Goal: Task Accomplishment & Management: Manage account settings

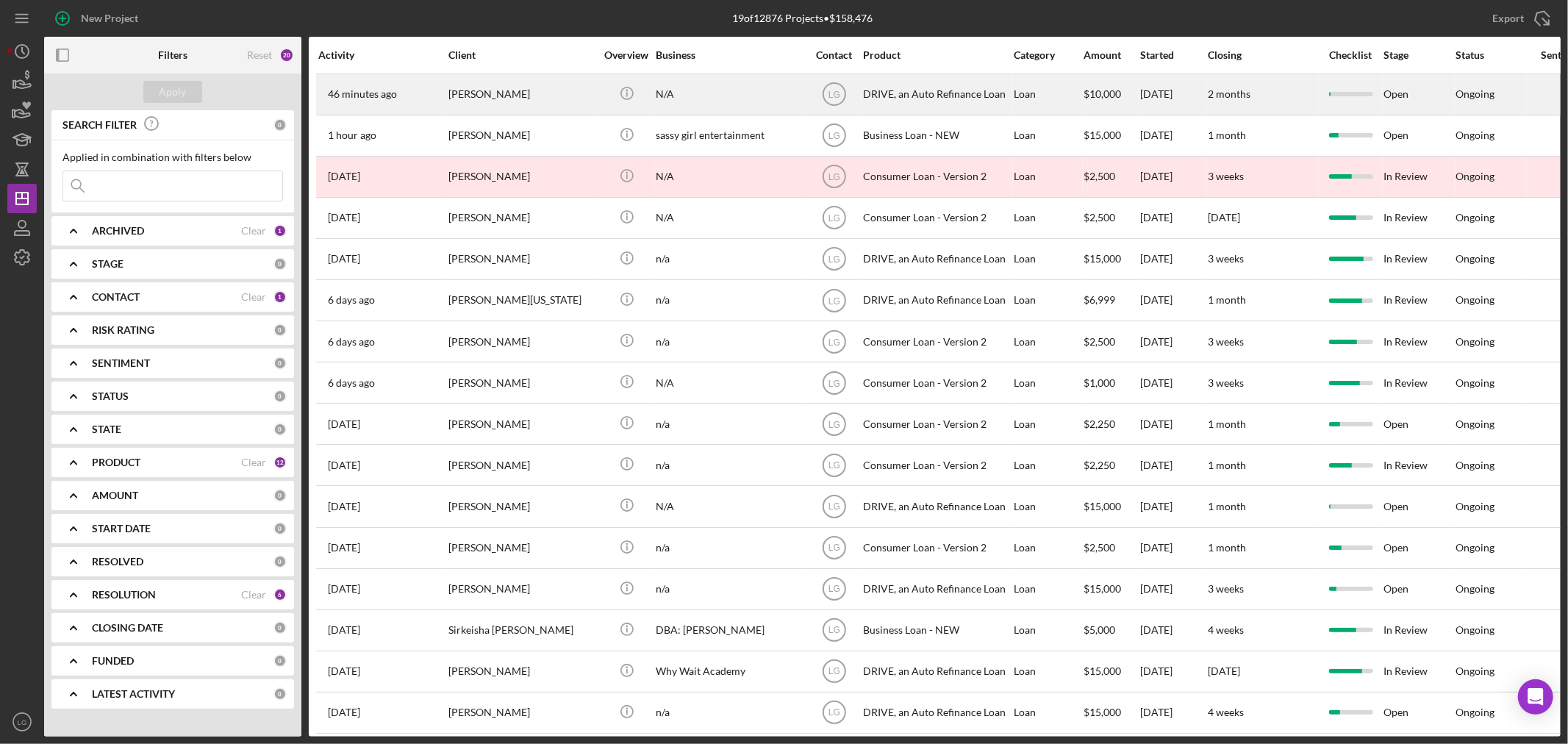
click at [496, 107] on div "[PERSON_NAME]" at bounding box center [522, 94] width 147 height 39
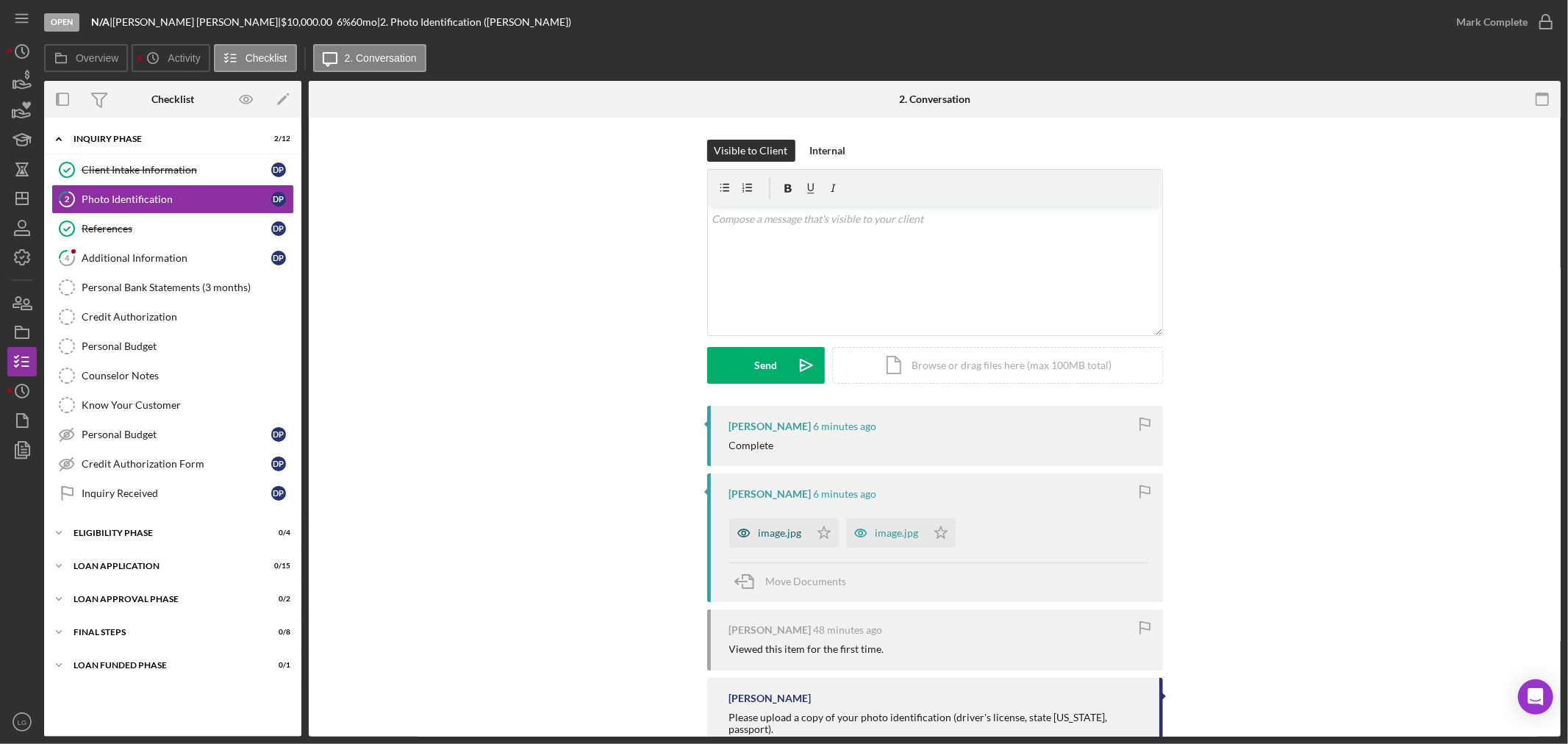
click at [791, 535] on div "image.jpg" at bounding box center [780, 533] width 44 height 12
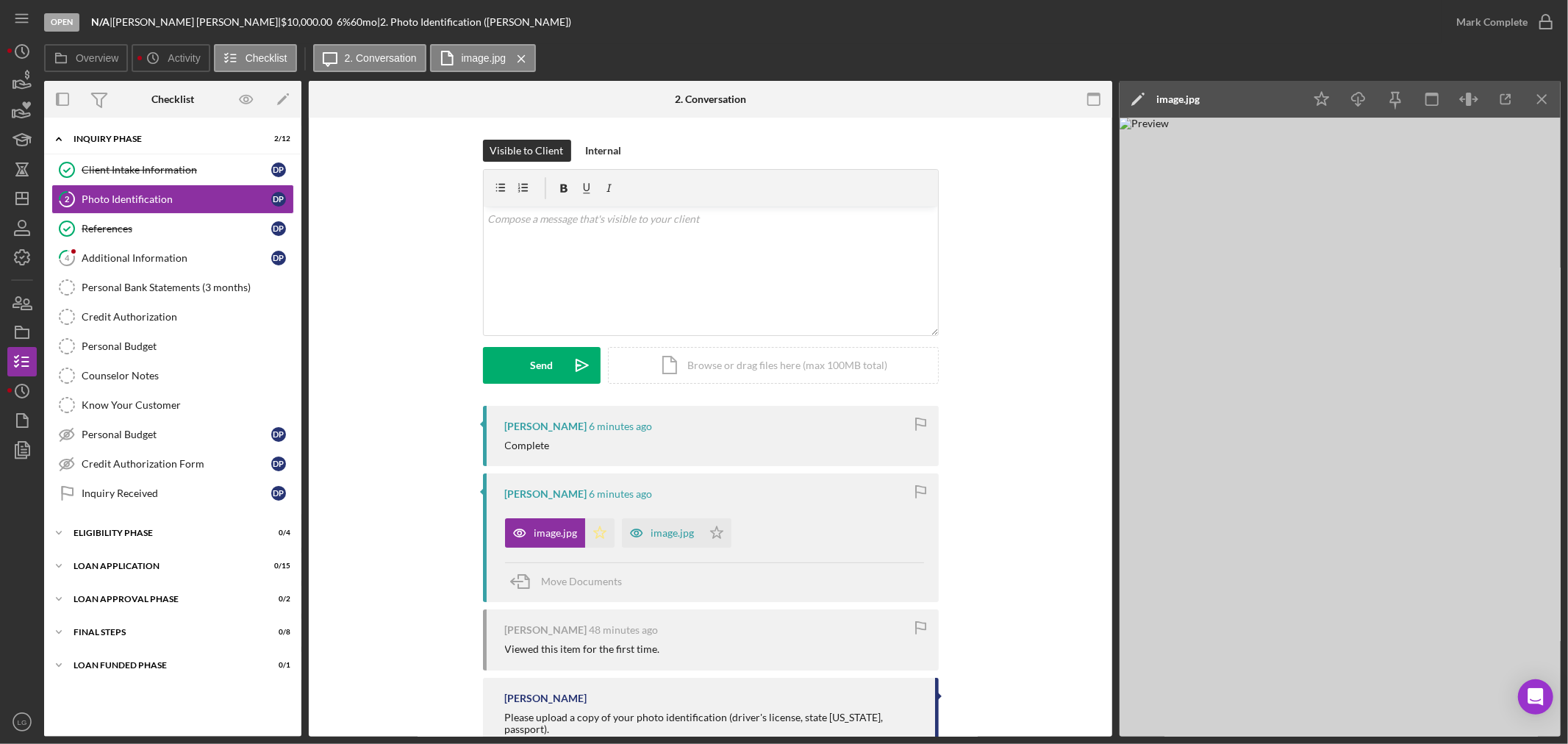
click at [598, 533] on icon "Icon/Star" at bounding box center [600, 534] width 30 height 30
click at [1460, 19] on div "Mark Complete" at bounding box center [1492, 22] width 71 height 30
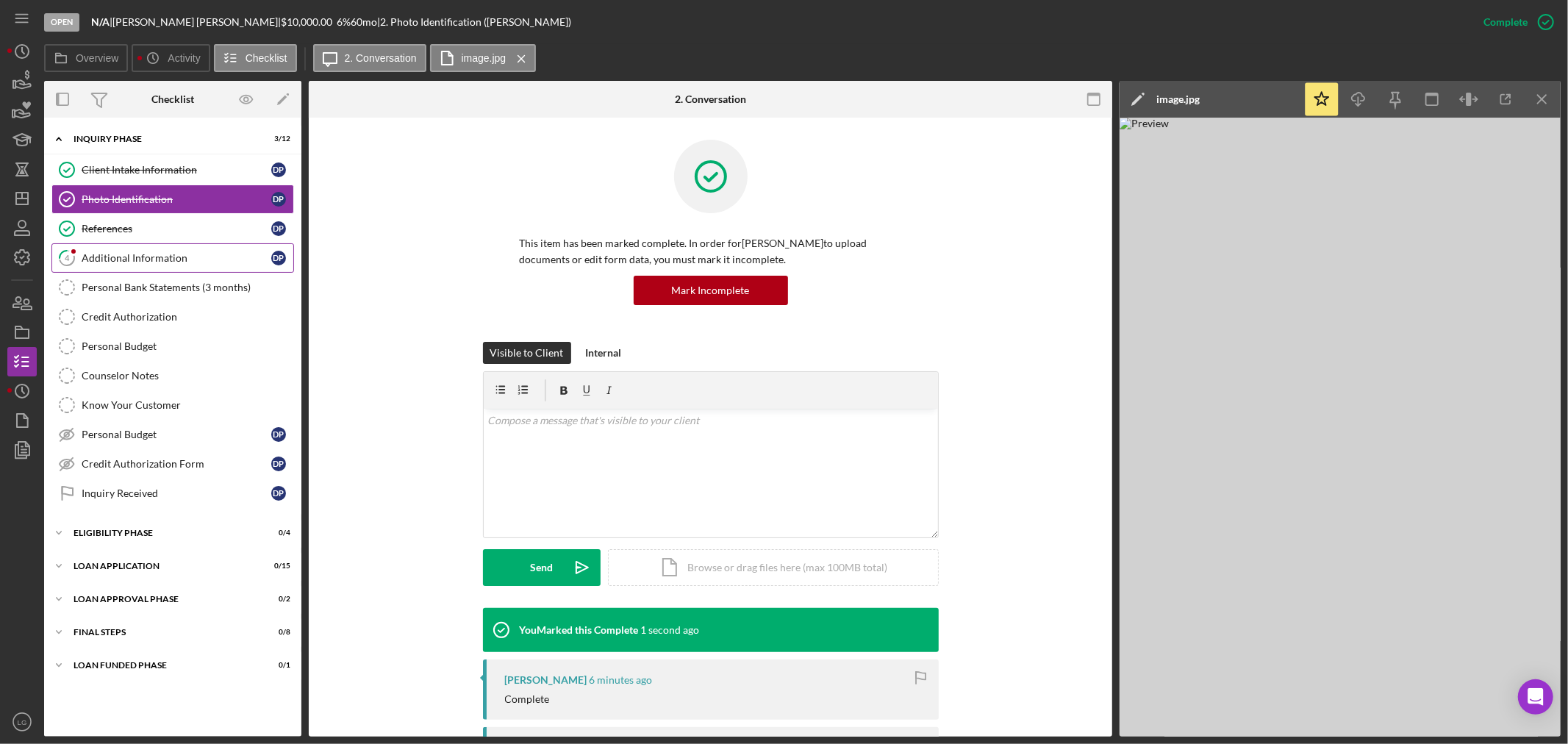
click at [133, 252] on div "Additional Information" at bounding box center [176, 258] width 190 height 12
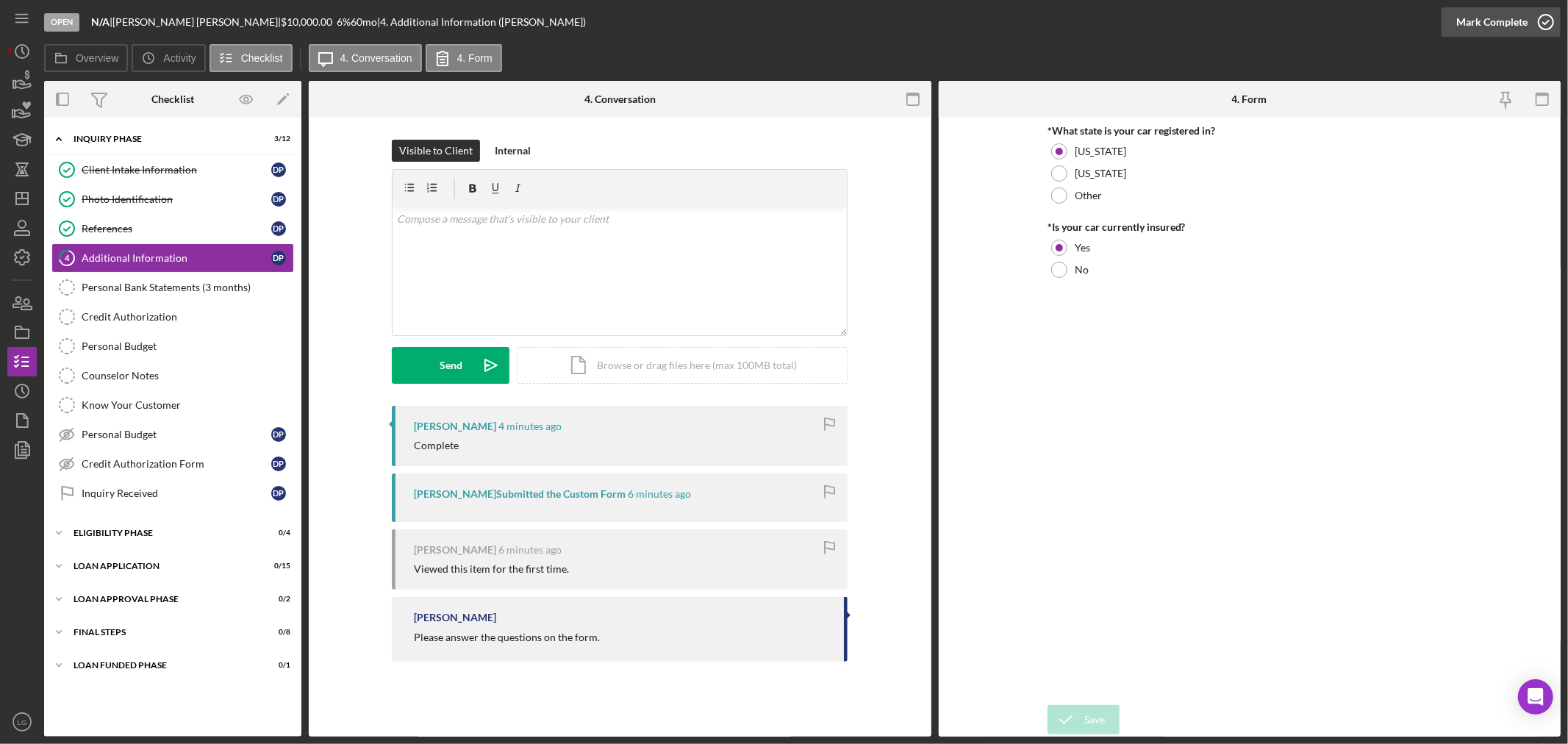
click at [1460, 25] on div "Mark Complete" at bounding box center [1492, 22] width 71 height 30
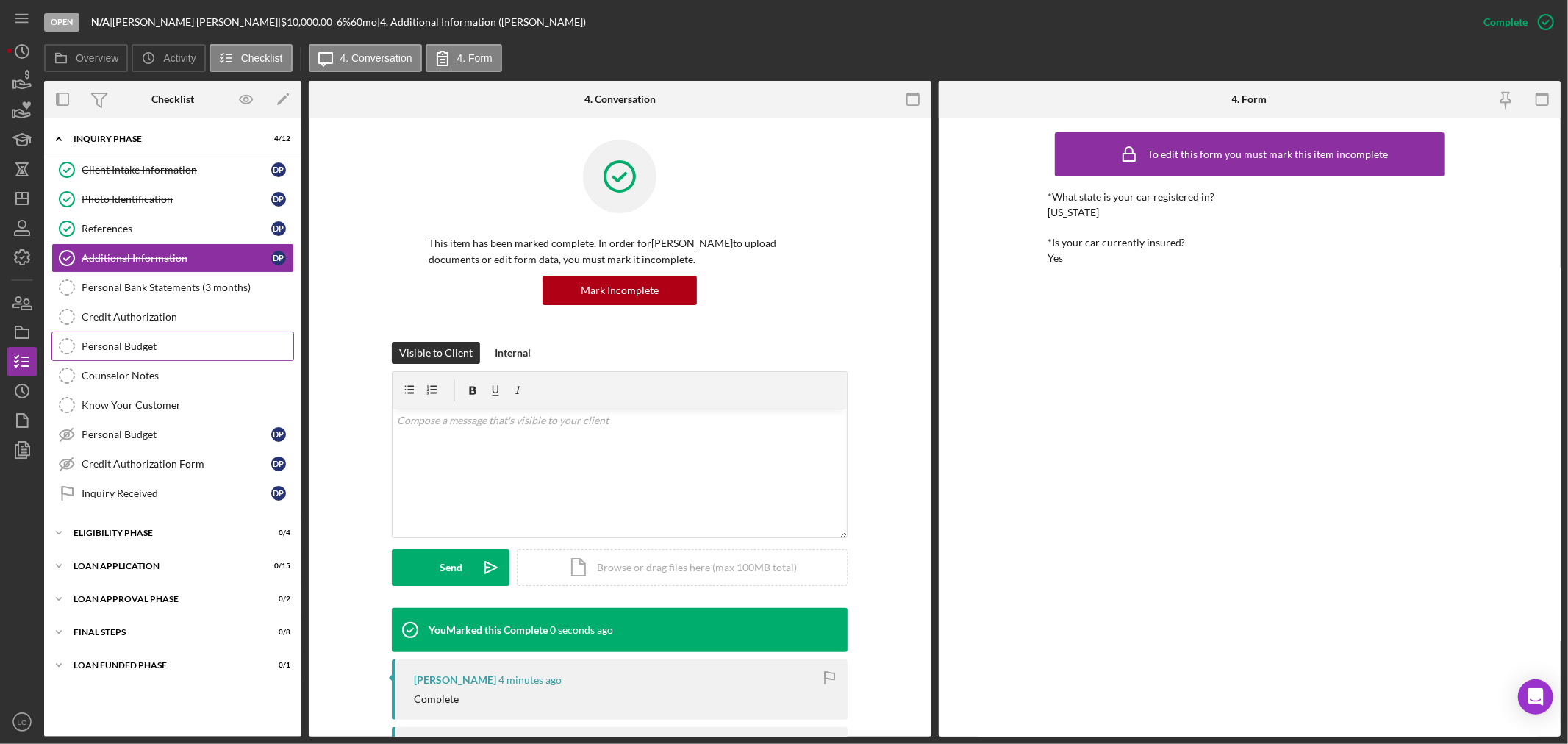
drag, startPoint x: 115, startPoint y: 306, endPoint x: 128, endPoint y: 334, distance: 30.9
click at [115, 306] on link "Credit Authorization Credit Authorization" at bounding box center [173, 317] width 242 height 30
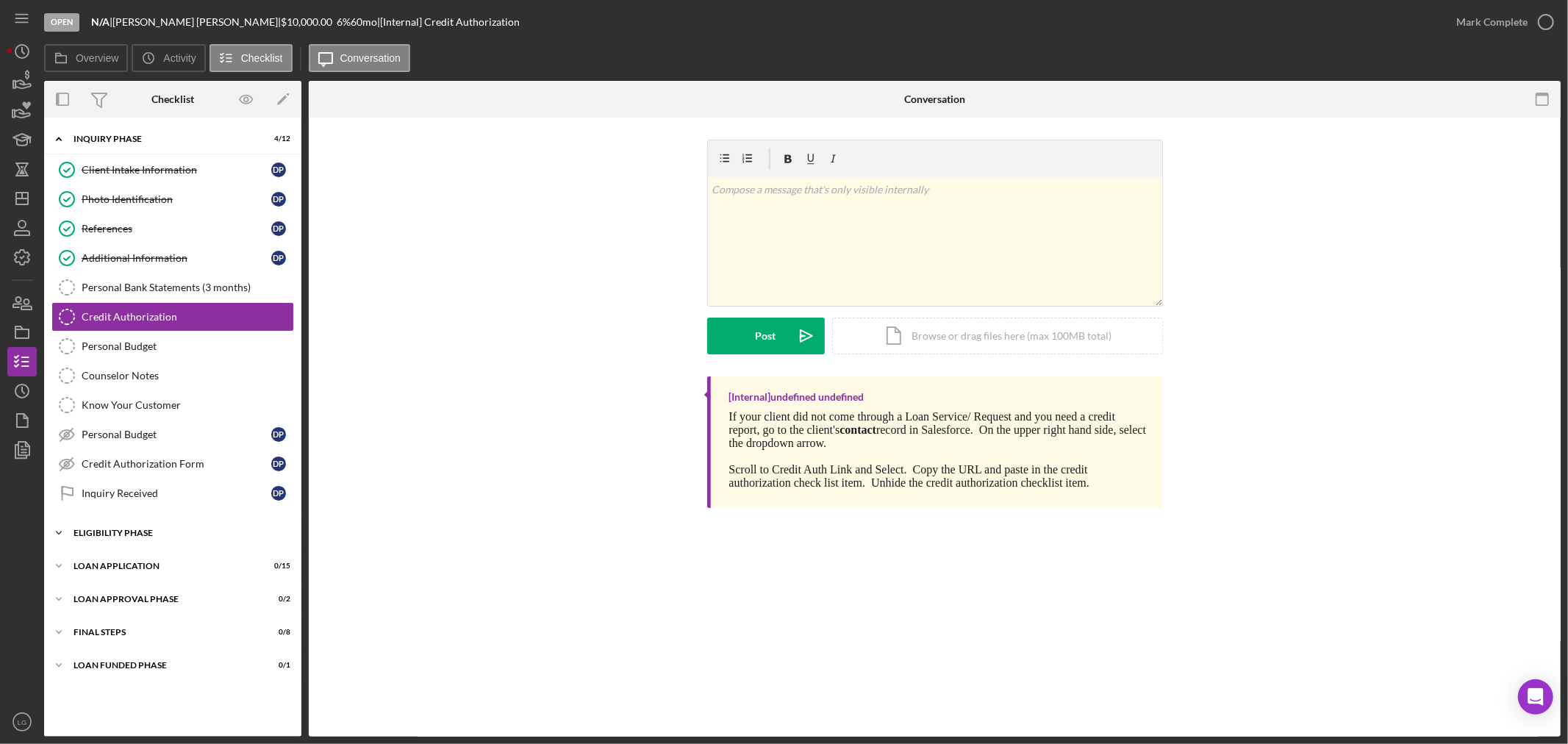
click at [169, 525] on div "Icon/Expander Eligibility Phase 0 / 4" at bounding box center [173, 534] width 257 height 30
click at [196, 691] on div "Loan Application" at bounding box center [178, 691] width 210 height 9
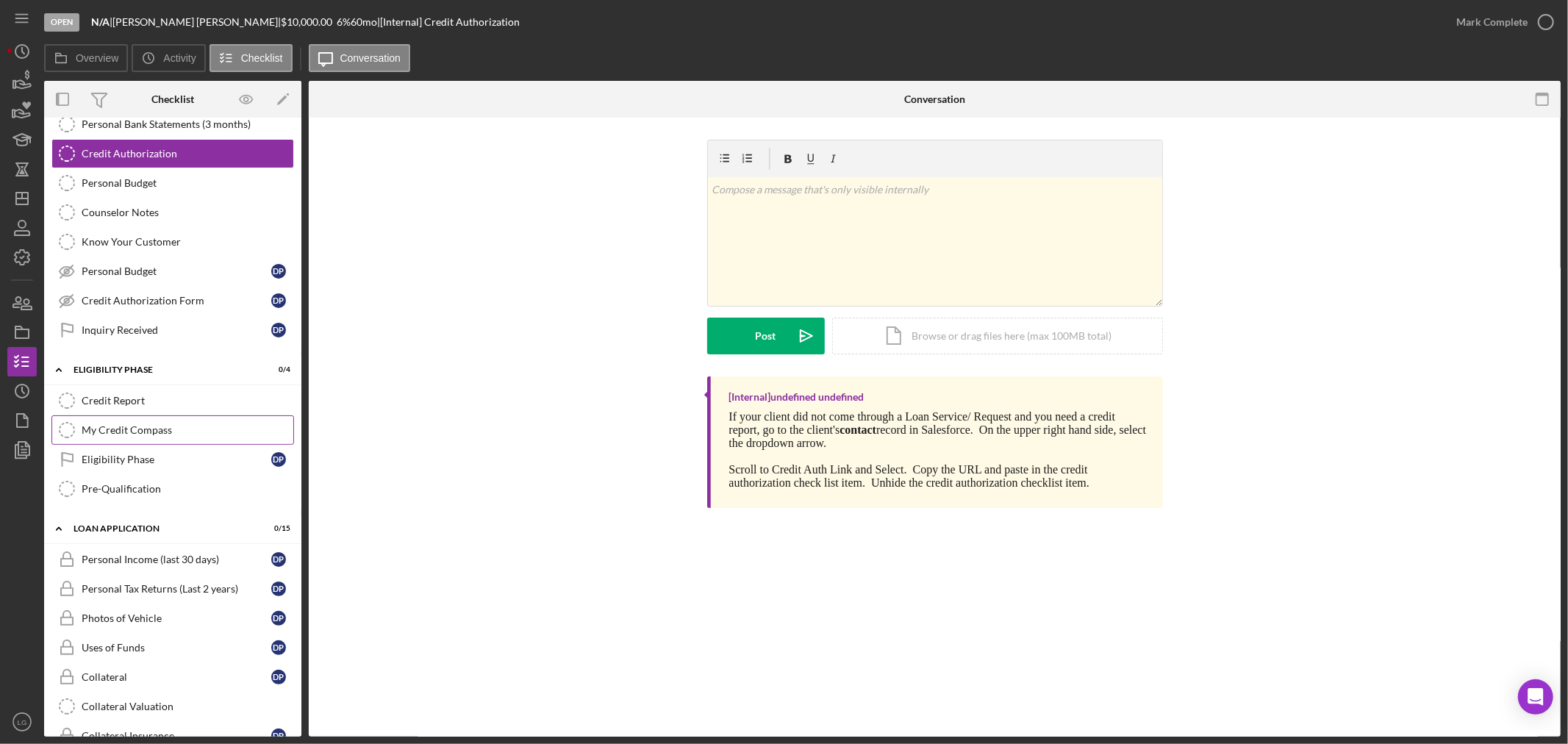
click at [122, 462] on div "Eligibility Phase" at bounding box center [176, 460] width 190 height 12
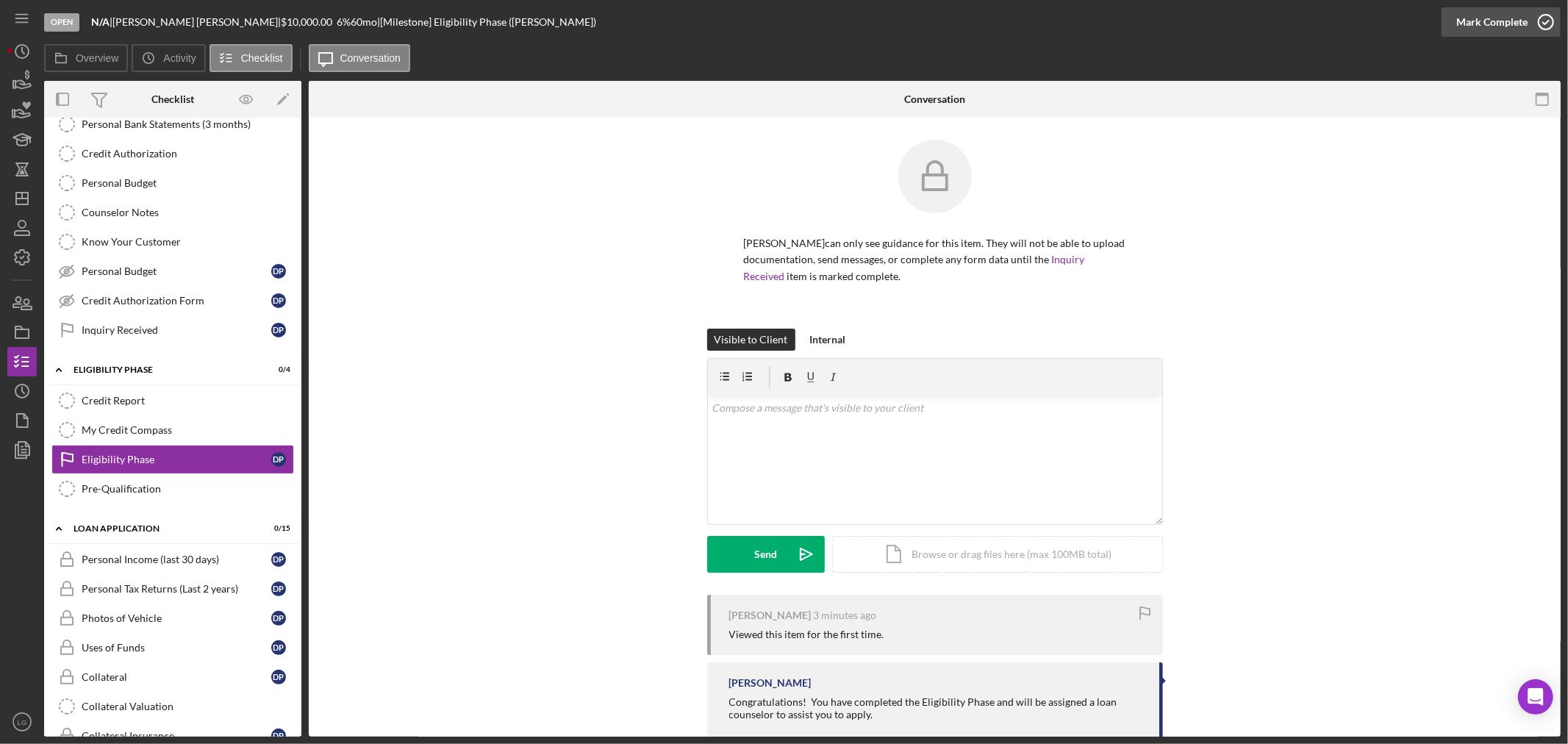
click at [1497, 26] on div "Mark Complete" at bounding box center [1492, 22] width 71 height 30
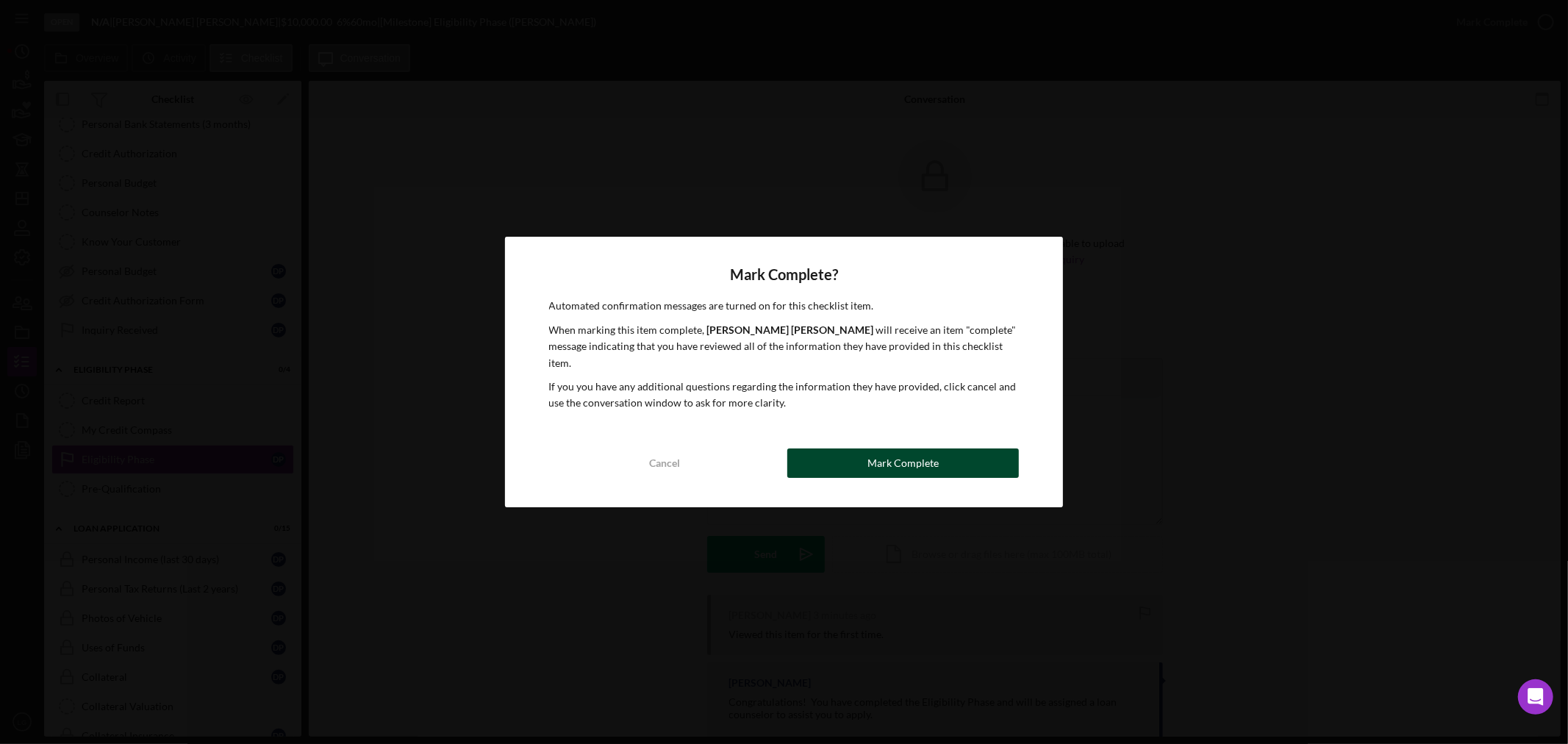
click at [871, 451] on div "Mark Complete" at bounding box center [902, 464] width 71 height 30
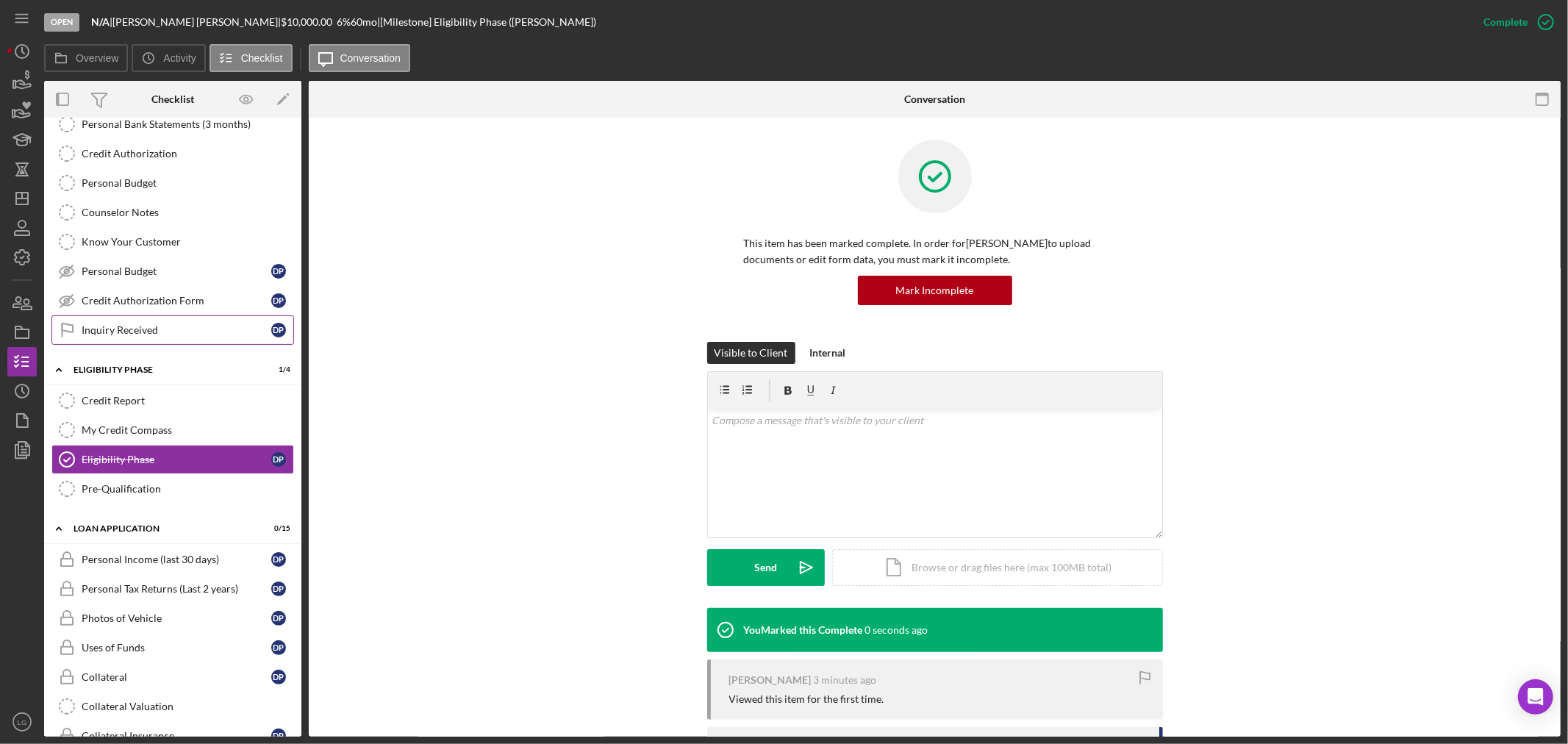
click at [119, 326] on div "Inquiry Received" at bounding box center [176, 330] width 190 height 12
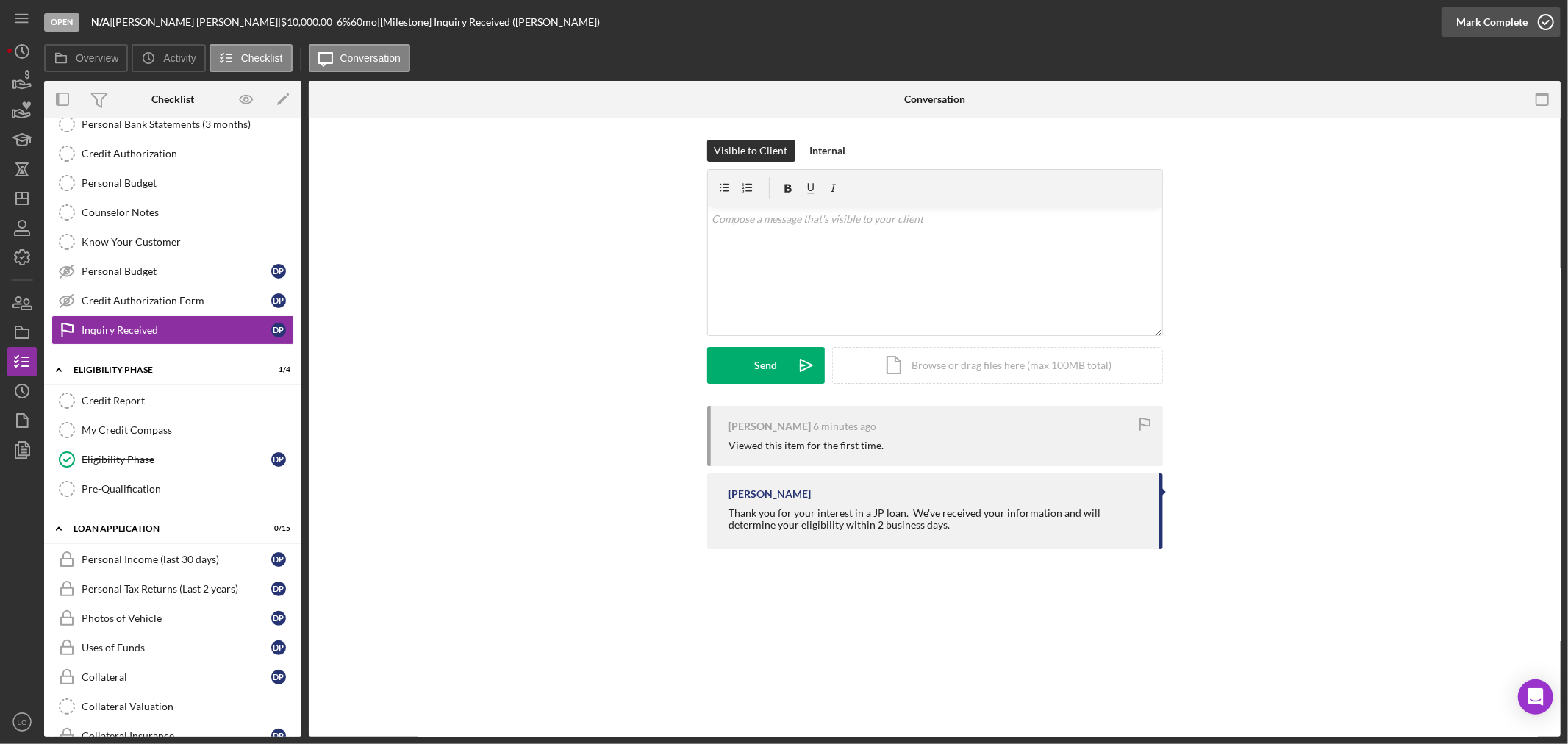
click at [1501, 13] on div "Mark Complete" at bounding box center [1492, 22] width 71 height 30
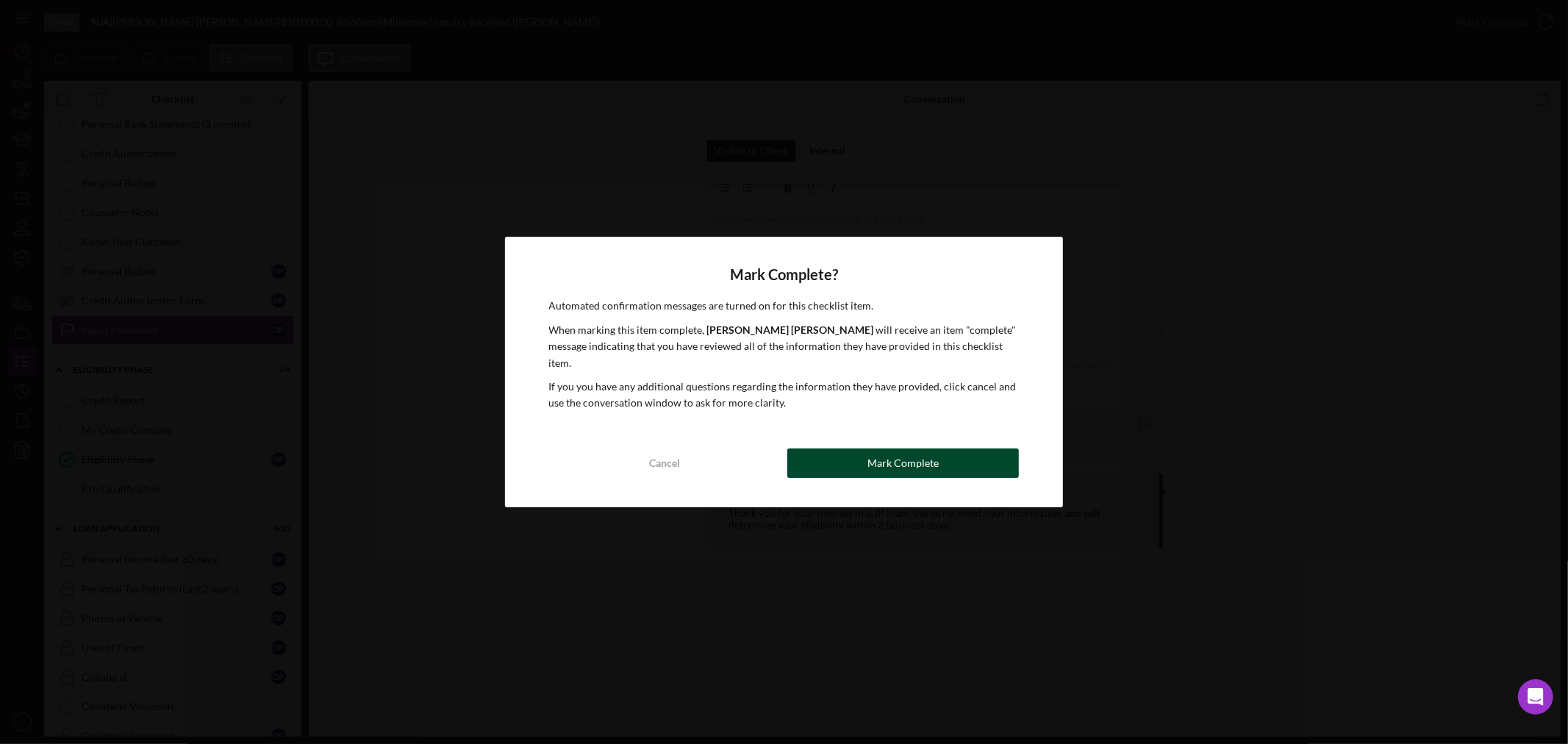
click at [822, 456] on button "Mark Complete" at bounding box center [903, 464] width 232 height 30
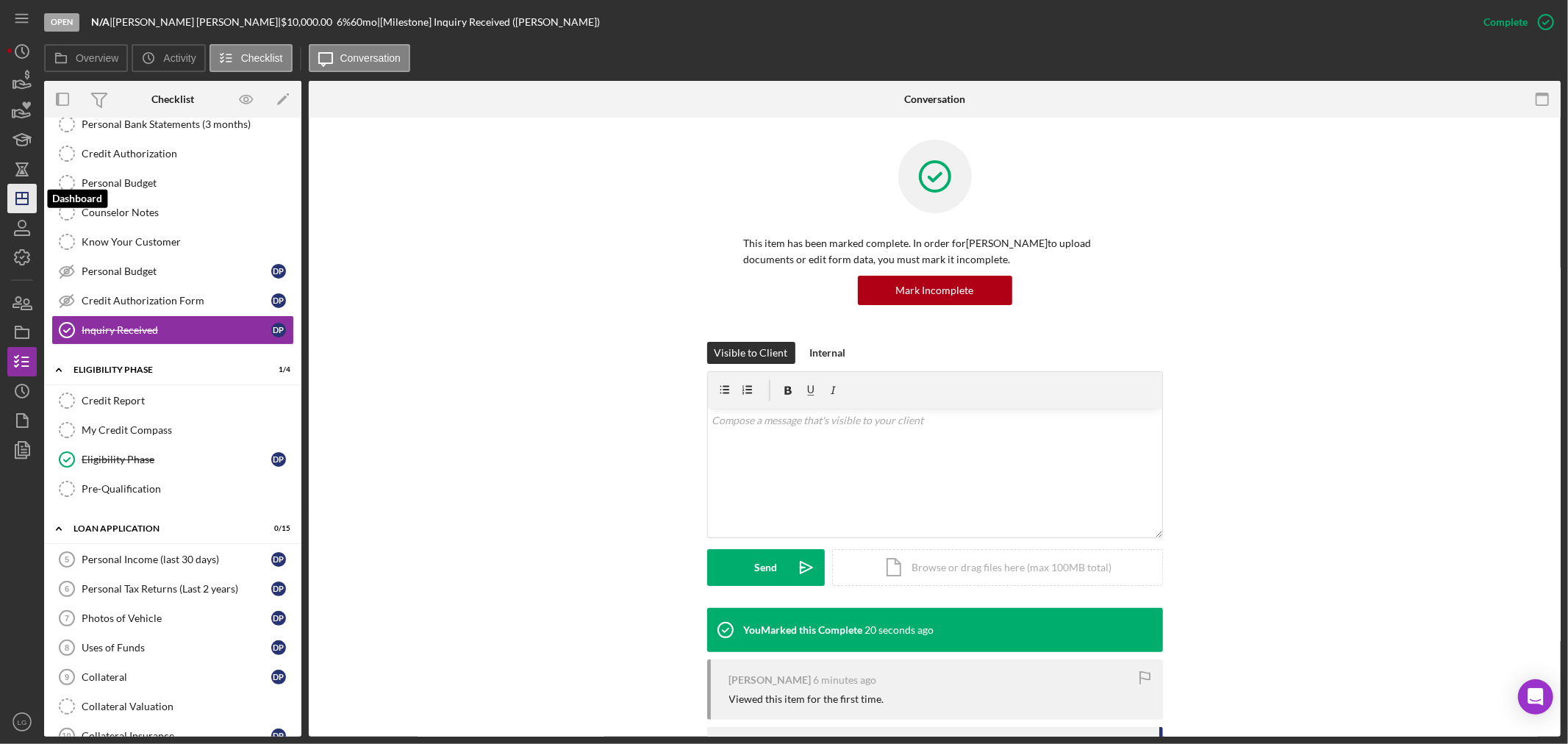
click at [25, 192] on polygon "button" at bounding box center [22, 198] width 12 height 12
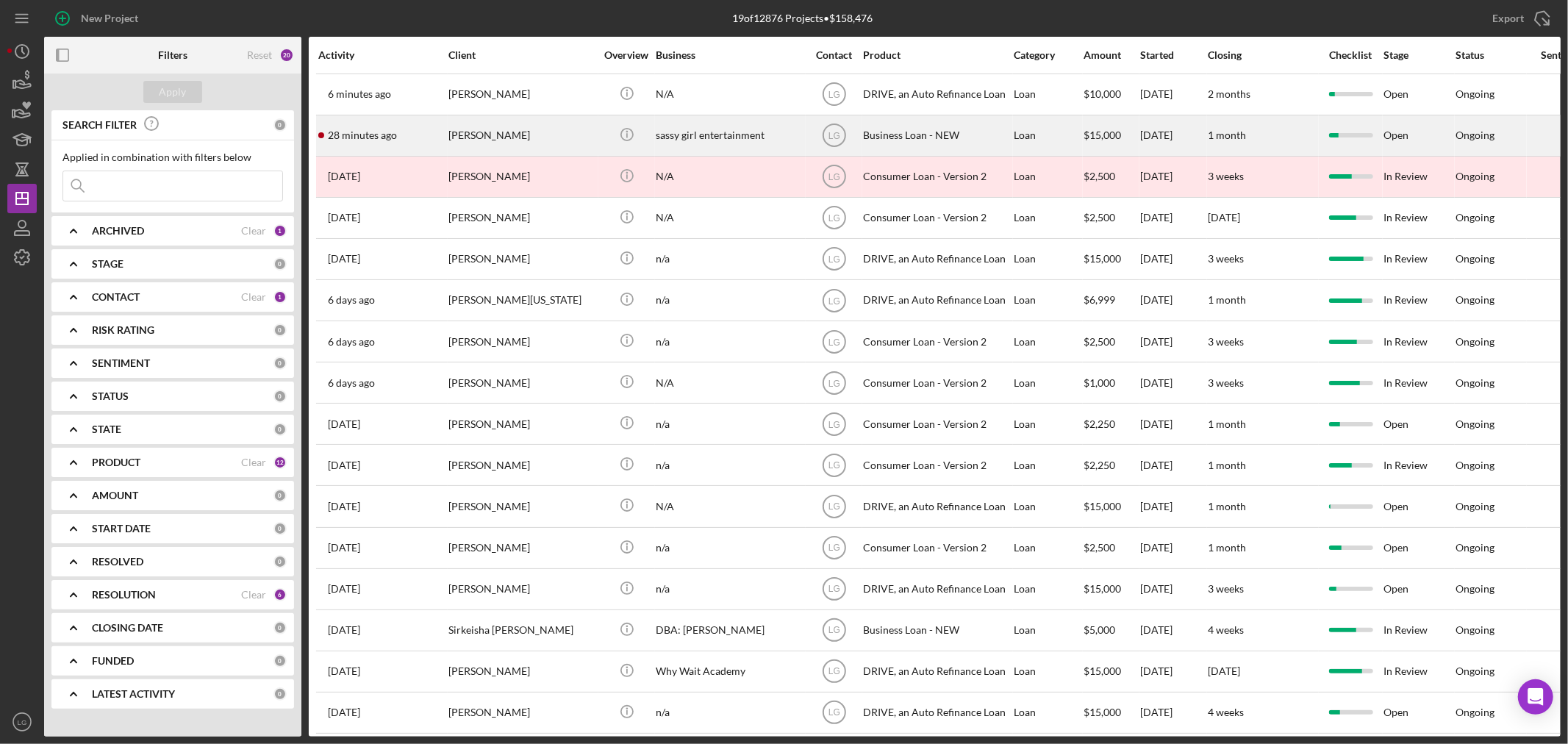
click at [570, 144] on div "[PERSON_NAME]" at bounding box center [522, 135] width 147 height 39
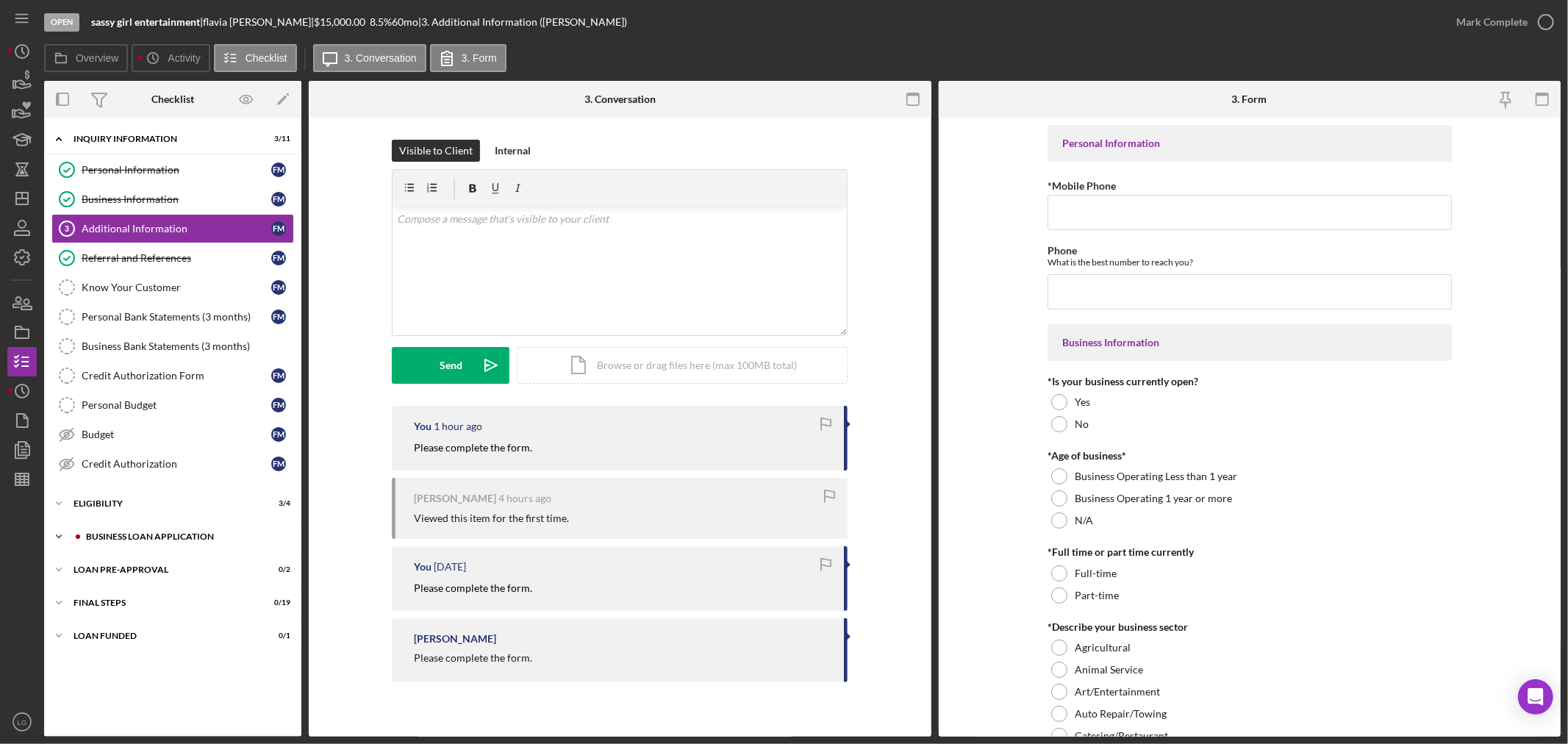
click at [233, 533] on div "Icon/Expander BUSINESS LOAN APPLICATION 8 / 27" at bounding box center [173, 537] width 257 height 30
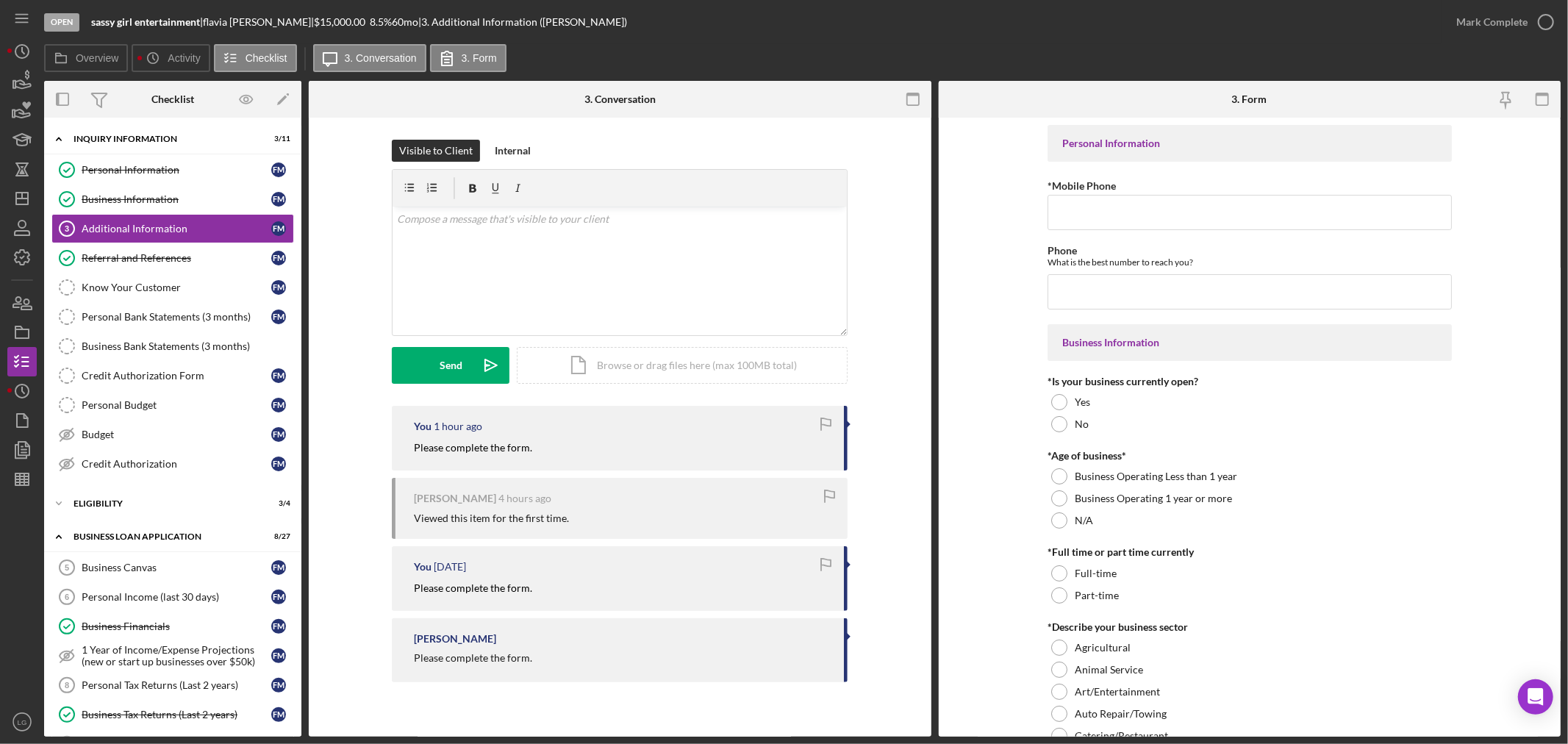
scroll to position [408, 0]
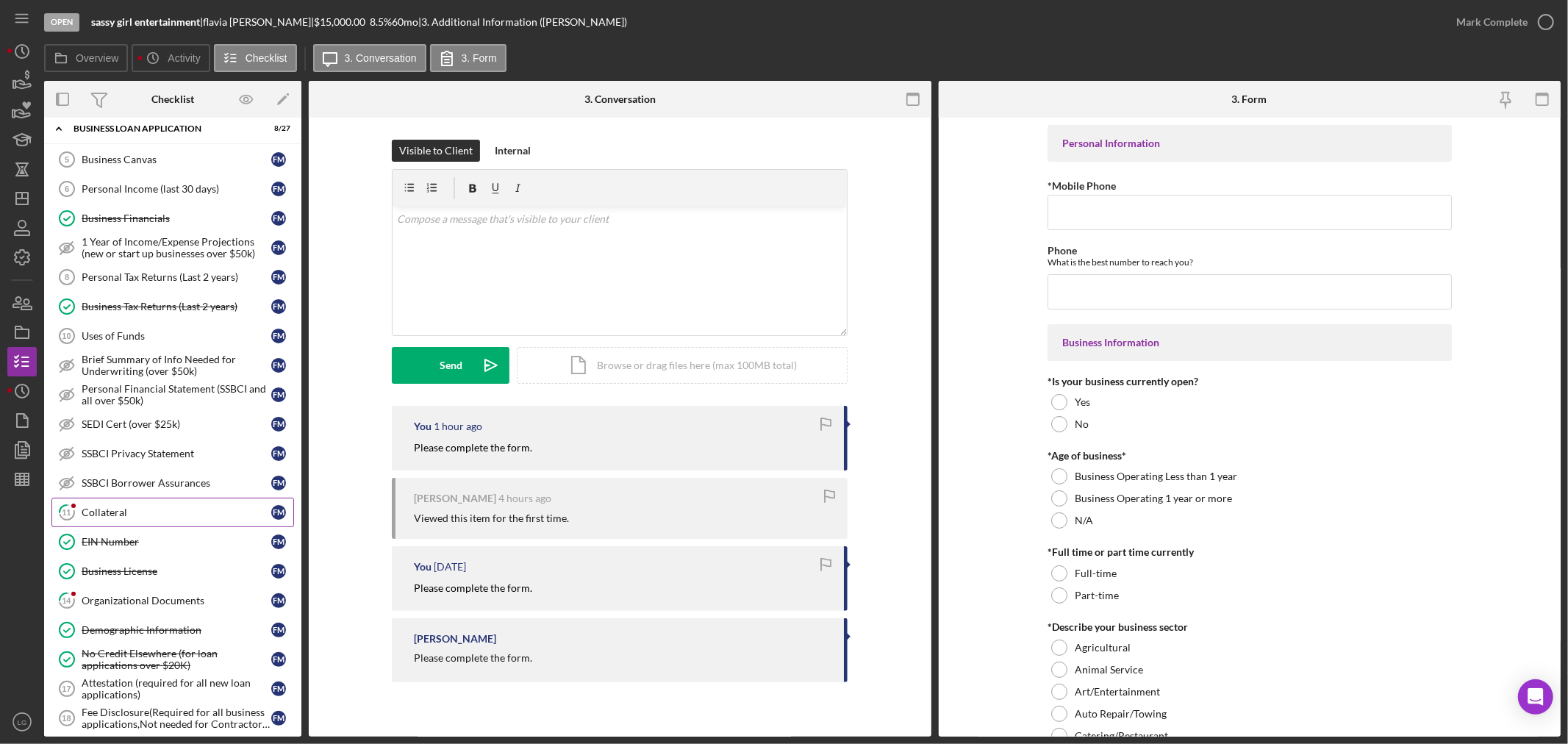
click at [121, 517] on div "Collateral" at bounding box center [176, 512] width 190 height 12
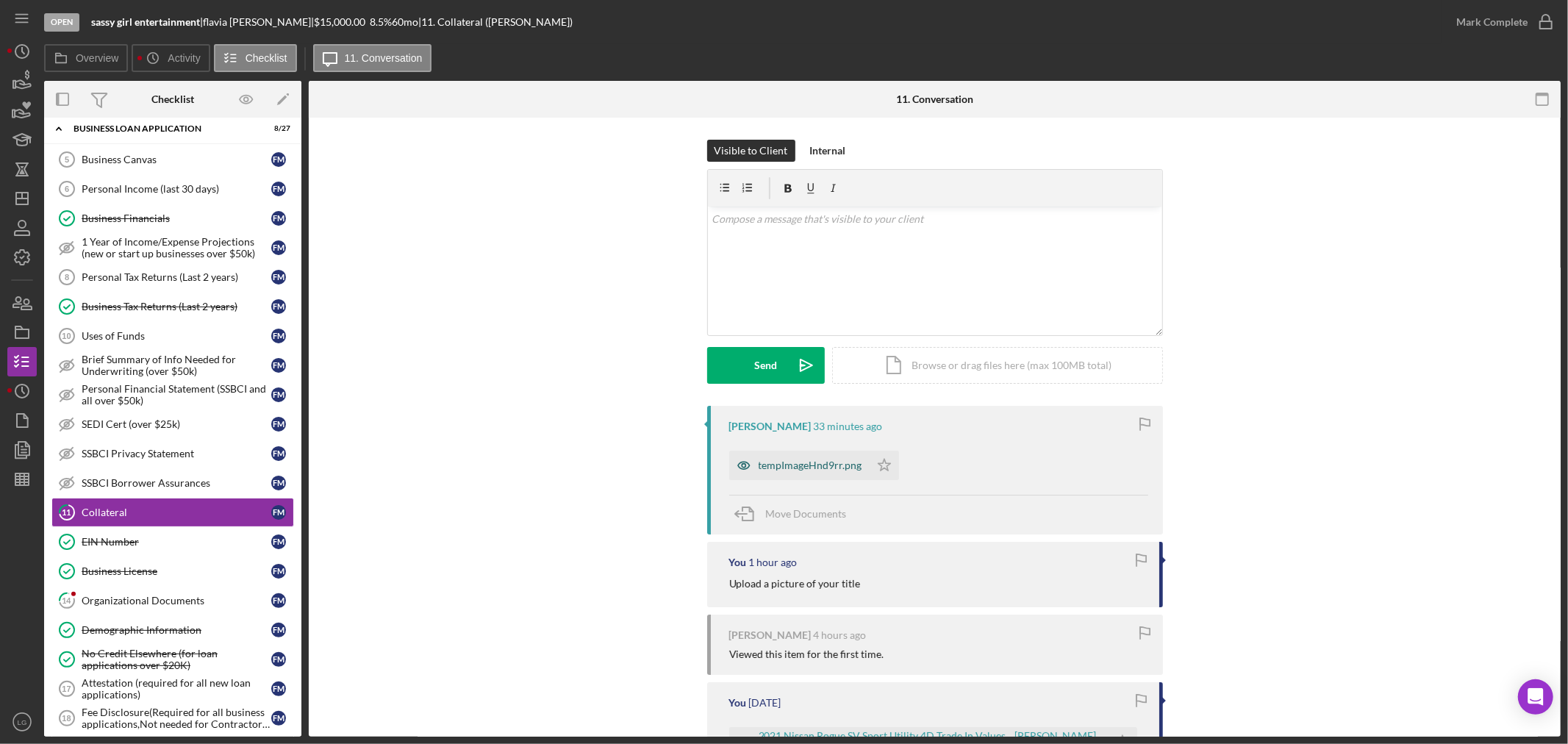
click at [779, 471] on div "tempImageHnd9rr.png" at bounding box center [810, 465] width 104 height 12
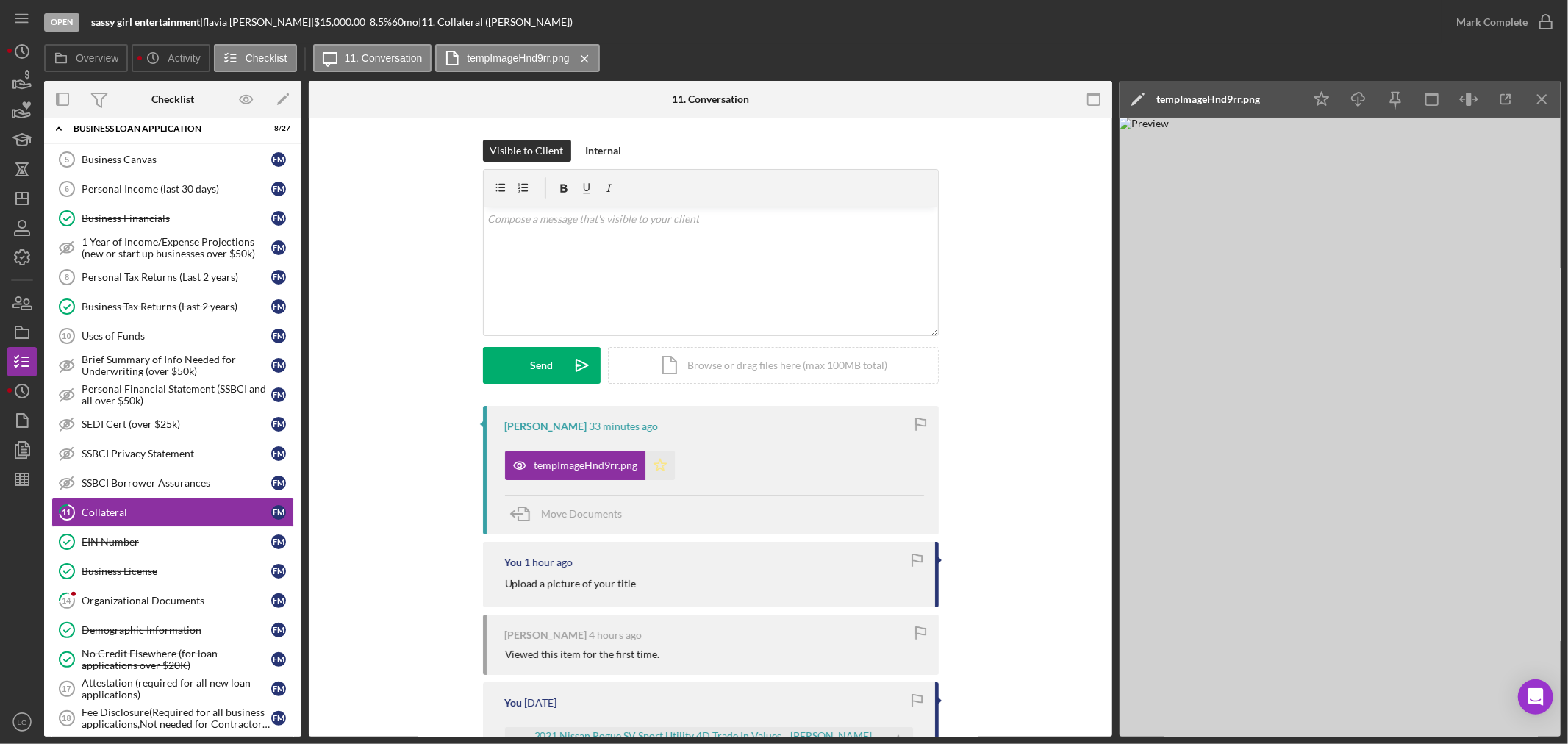
click at [649, 470] on icon "Icon/Star" at bounding box center [660, 465] width 30 height 30
click at [1472, 26] on div "Mark Complete" at bounding box center [1492, 22] width 71 height 30
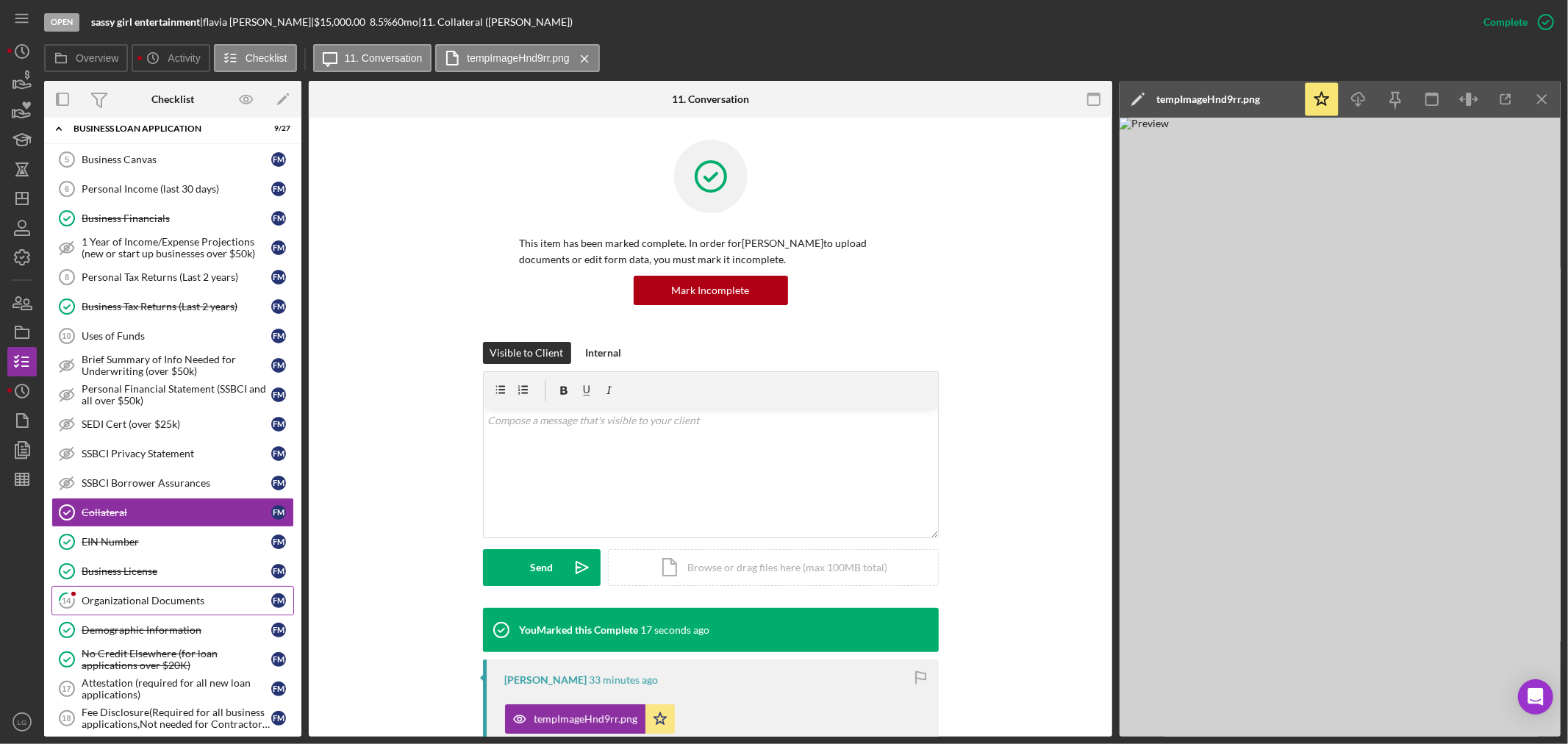
click at [118, 599] on div "Organizational Documents" at bounding box center [176, 601] width 190 height 12
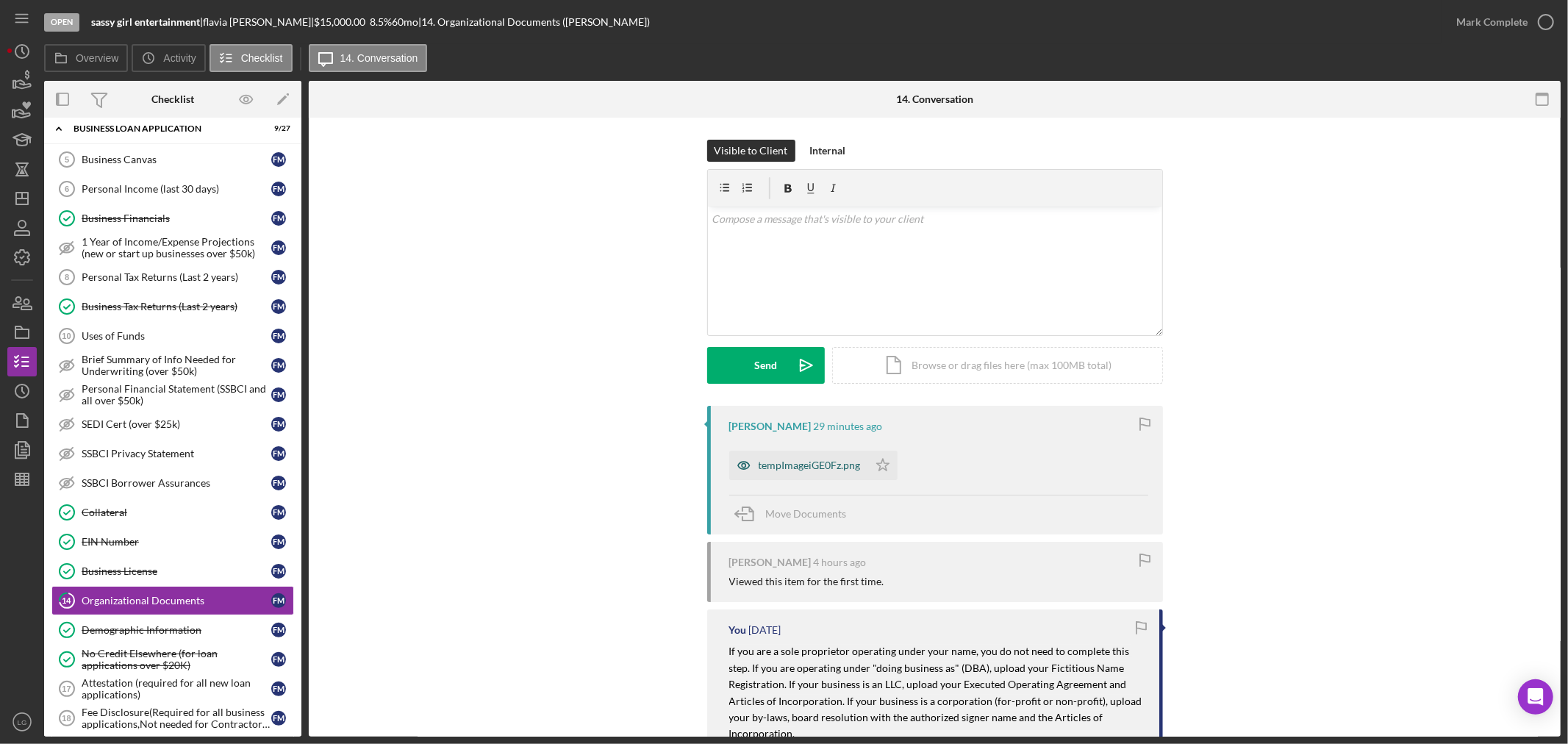
click at [770, 469] on div "tempImageiGE0Fz.png" at bounding box center [809, 465] width 102 height 12
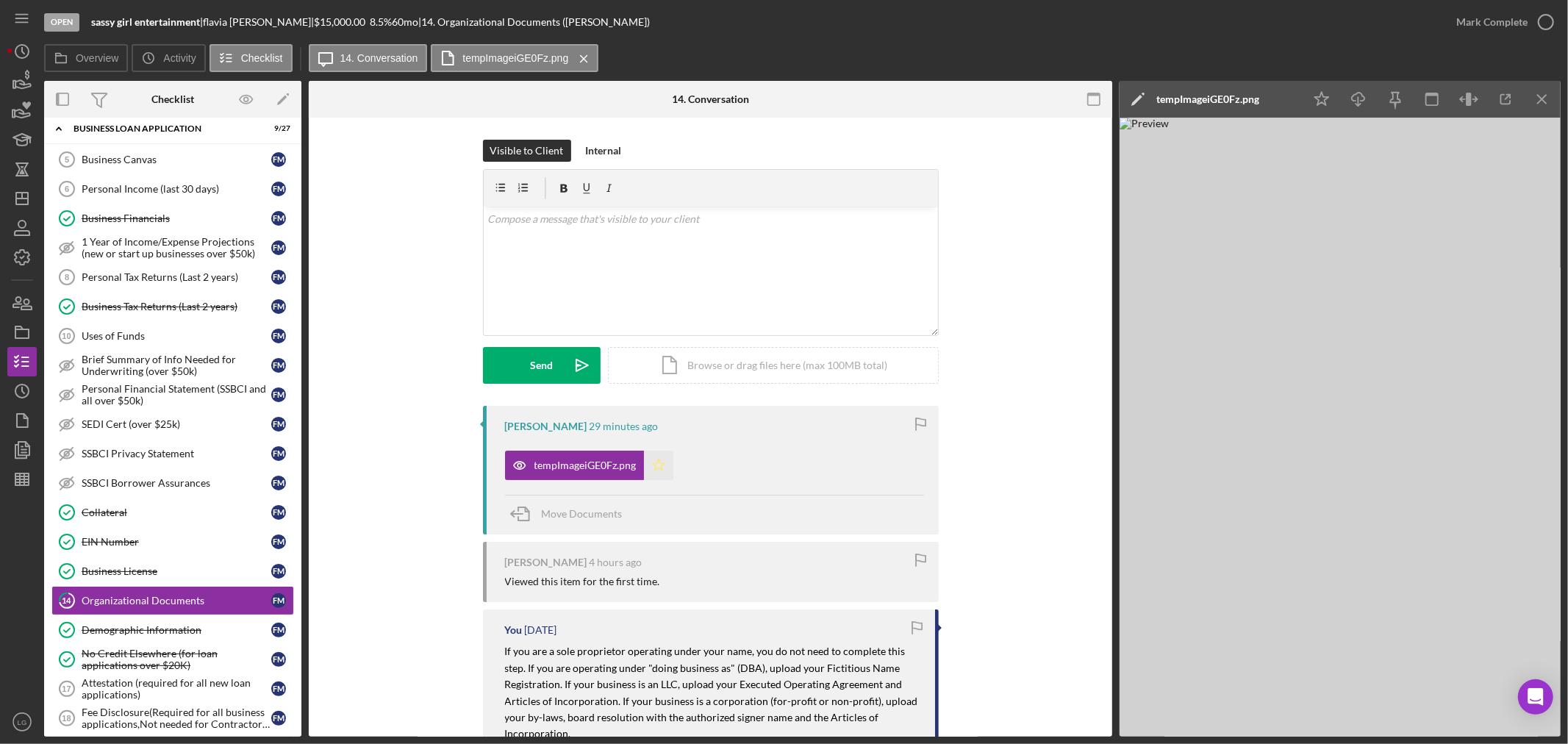
click at [653, 462] on icon "Icon/Star" at bounding box center [659, 465] width 30 height 30
click at [1476, 16] on div "Mark Complete" at bounding box center [1492, 22] width 71 height 30
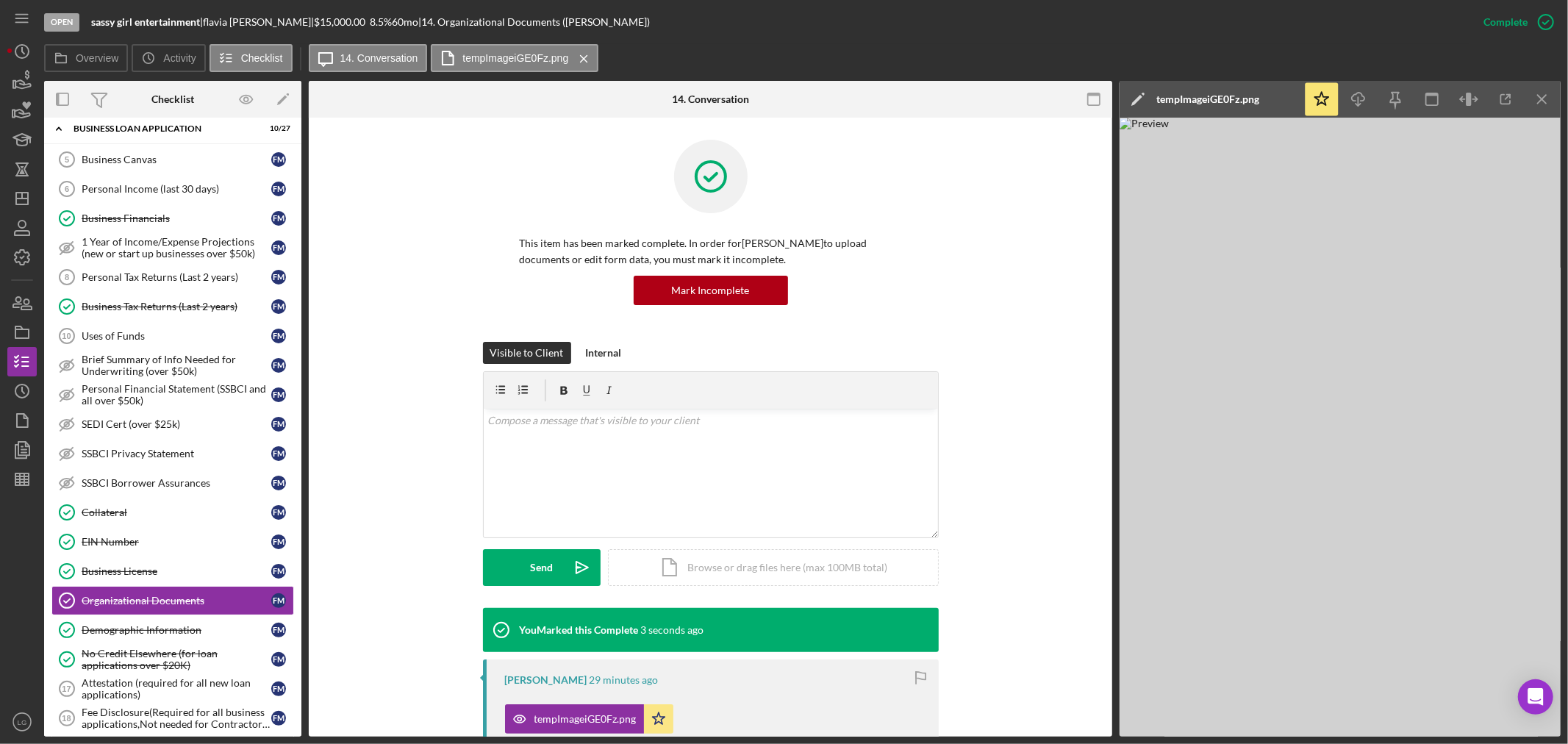
click at [38, 206] on nav "Icon/Menu Icon/Dashboard Dashboard Navigation Divider Mobile Checklist Navigati…" at bounding box center [25, 368] width 37 height 737
